Goal: Find specific page/section: Find specific page/section

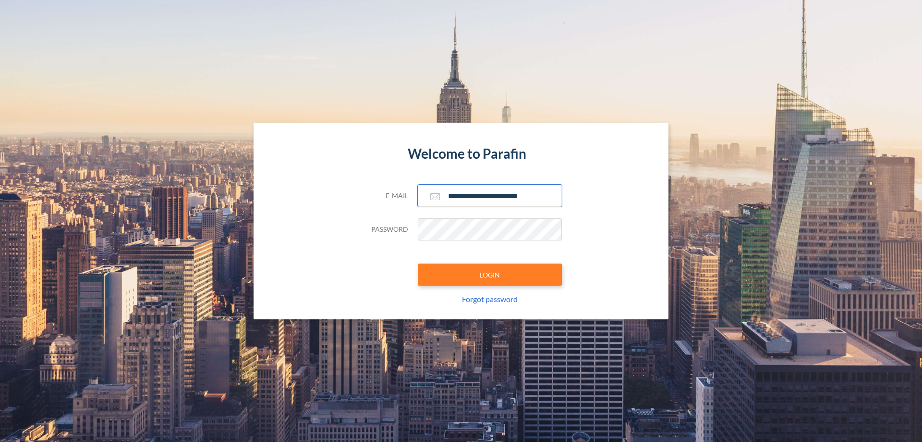
type input "**********"
click at [490, 274] on button "LOGIN" at bounding box center [490, 274] width 144 height 22
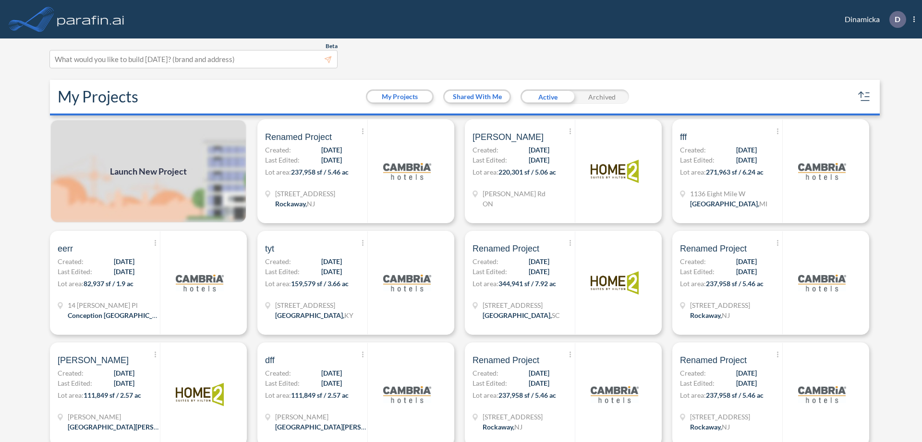
scroll to position [2, 0]
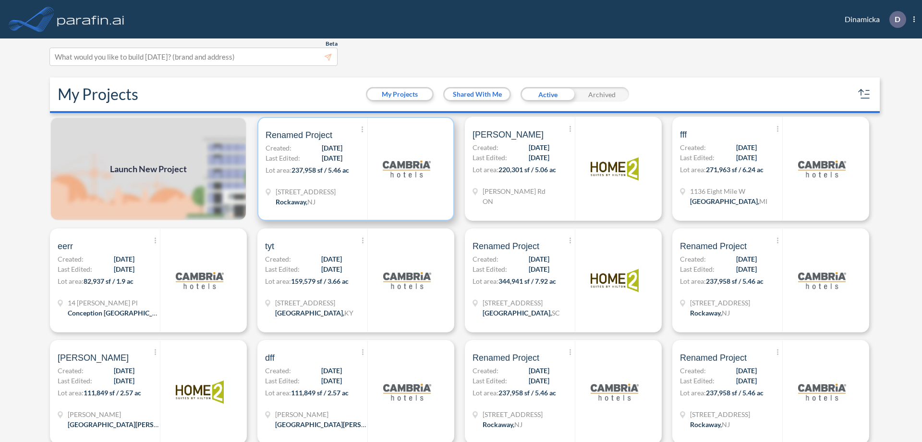
click at [354, 169] on p "Lot area: 237,958 sf / 5.46 ac" at bounding box center [317, 172] width 102 height 14
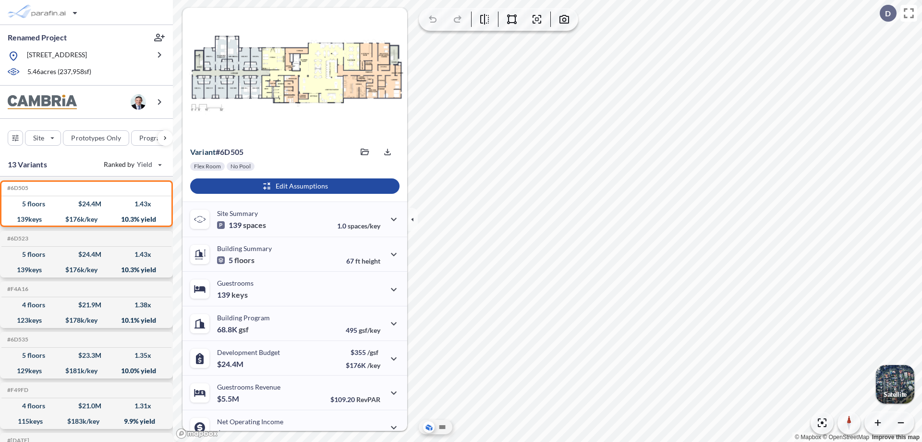
scroll to position [49, 0]
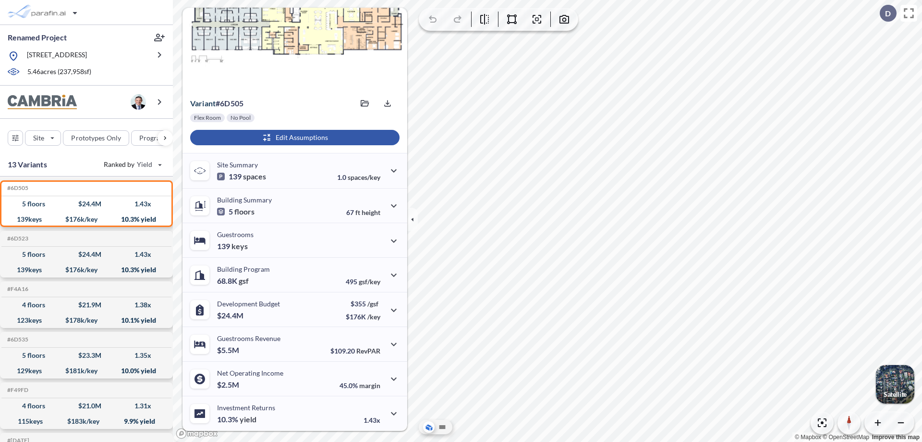
click at [294, 137] on div "button" at bounding box center [294, 137] width 209 height 15
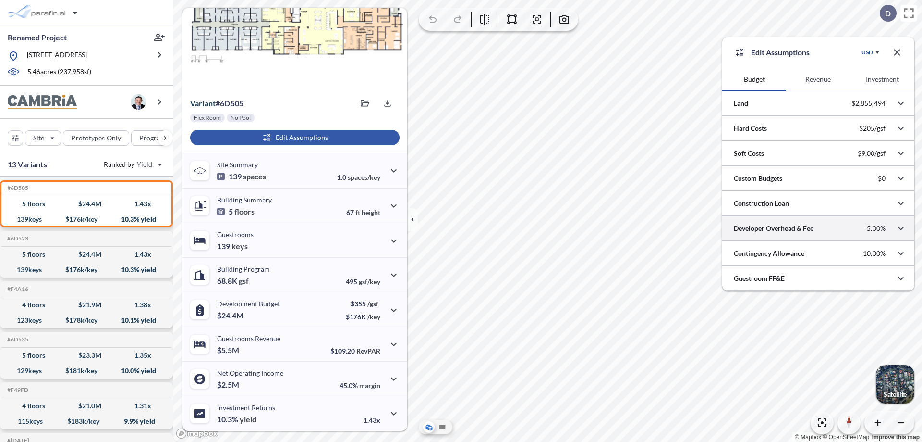
click at [819, 228] on div at bounding box center [819, 228] width 192 height 25
